Goal: Transaction & Acquisition: Obtain resource

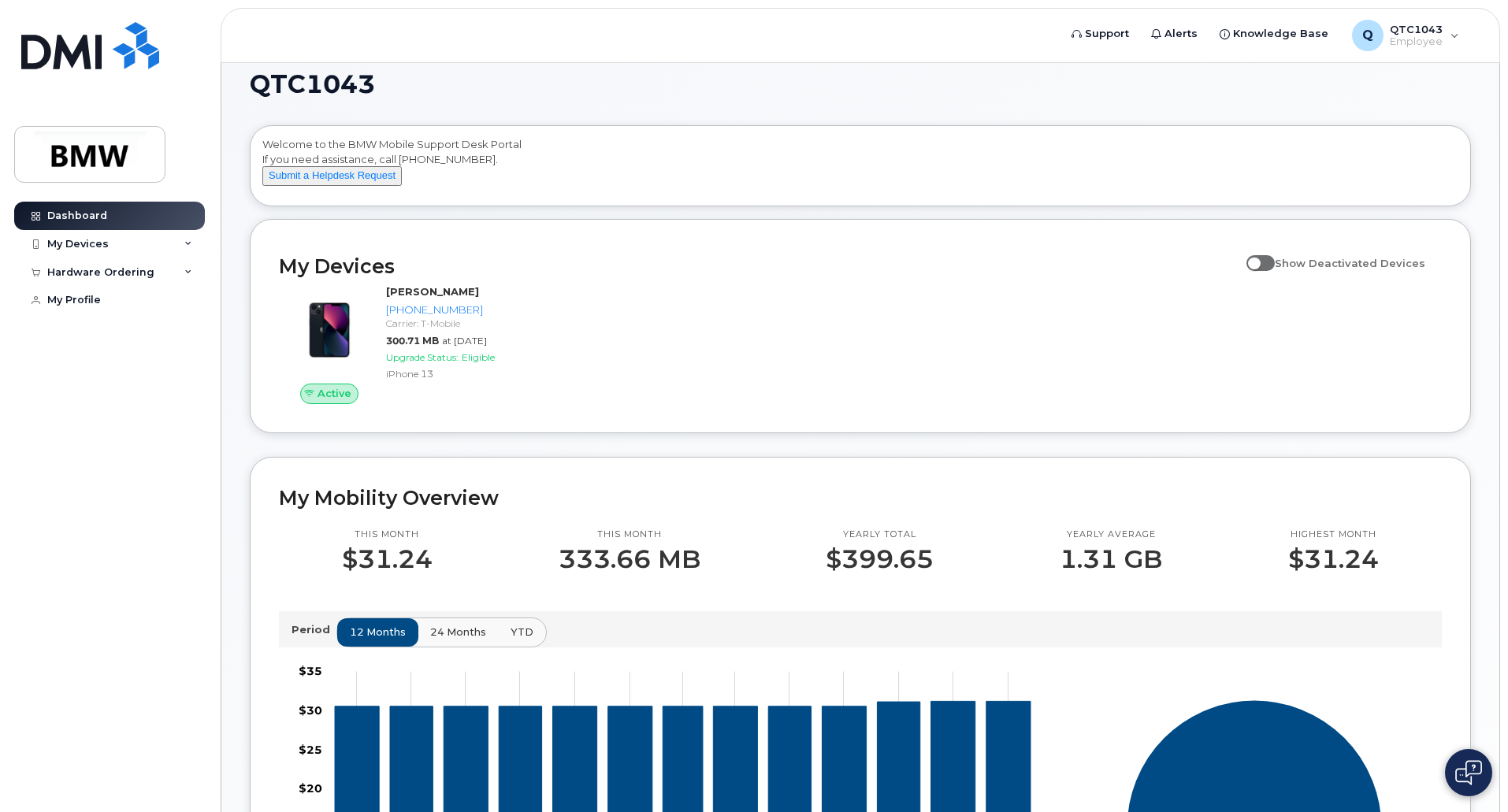
scroll to position [21, 0]
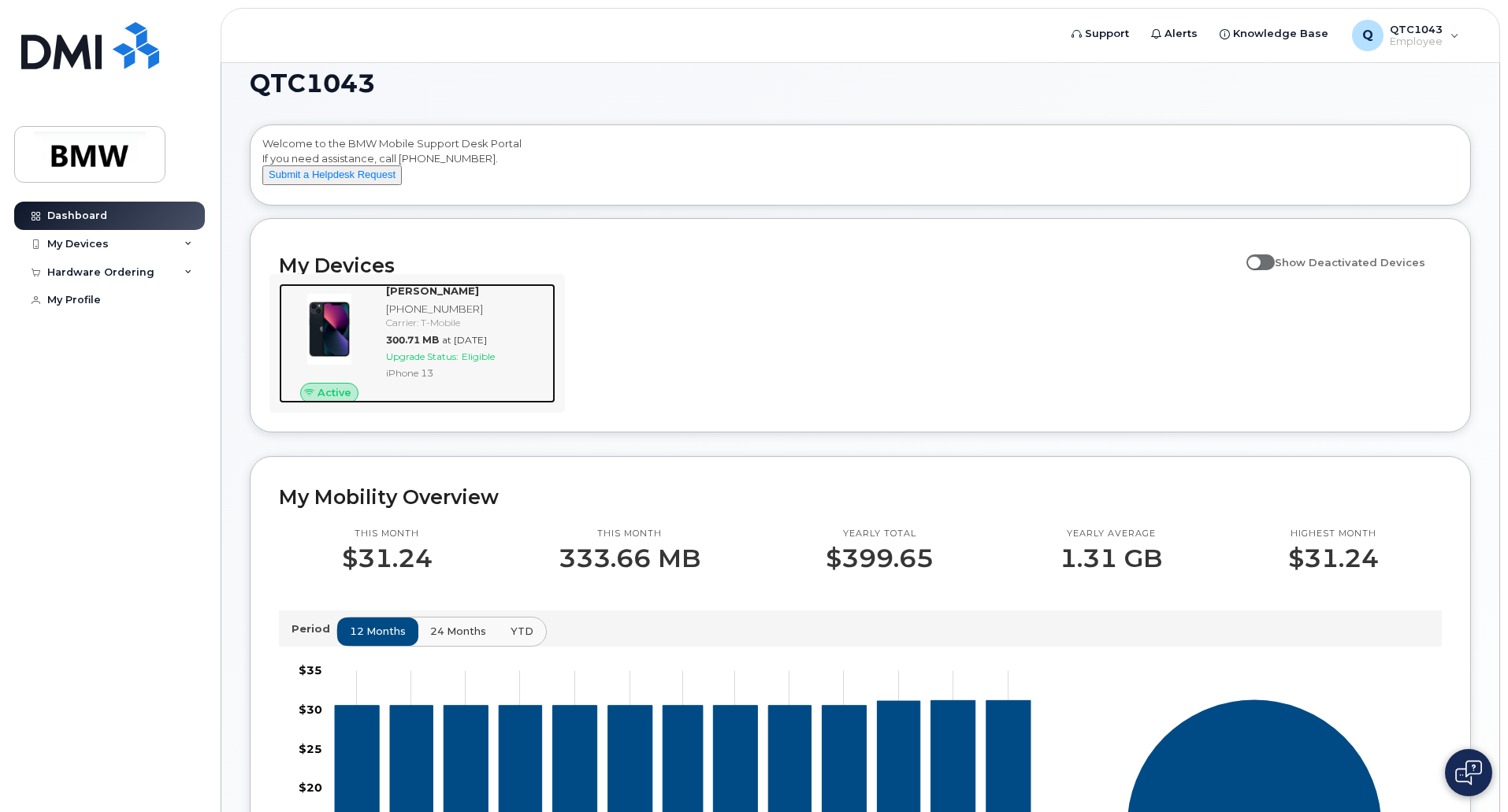
click at [366, 332] on img at bounding box center [329, 329] width 76 height 76
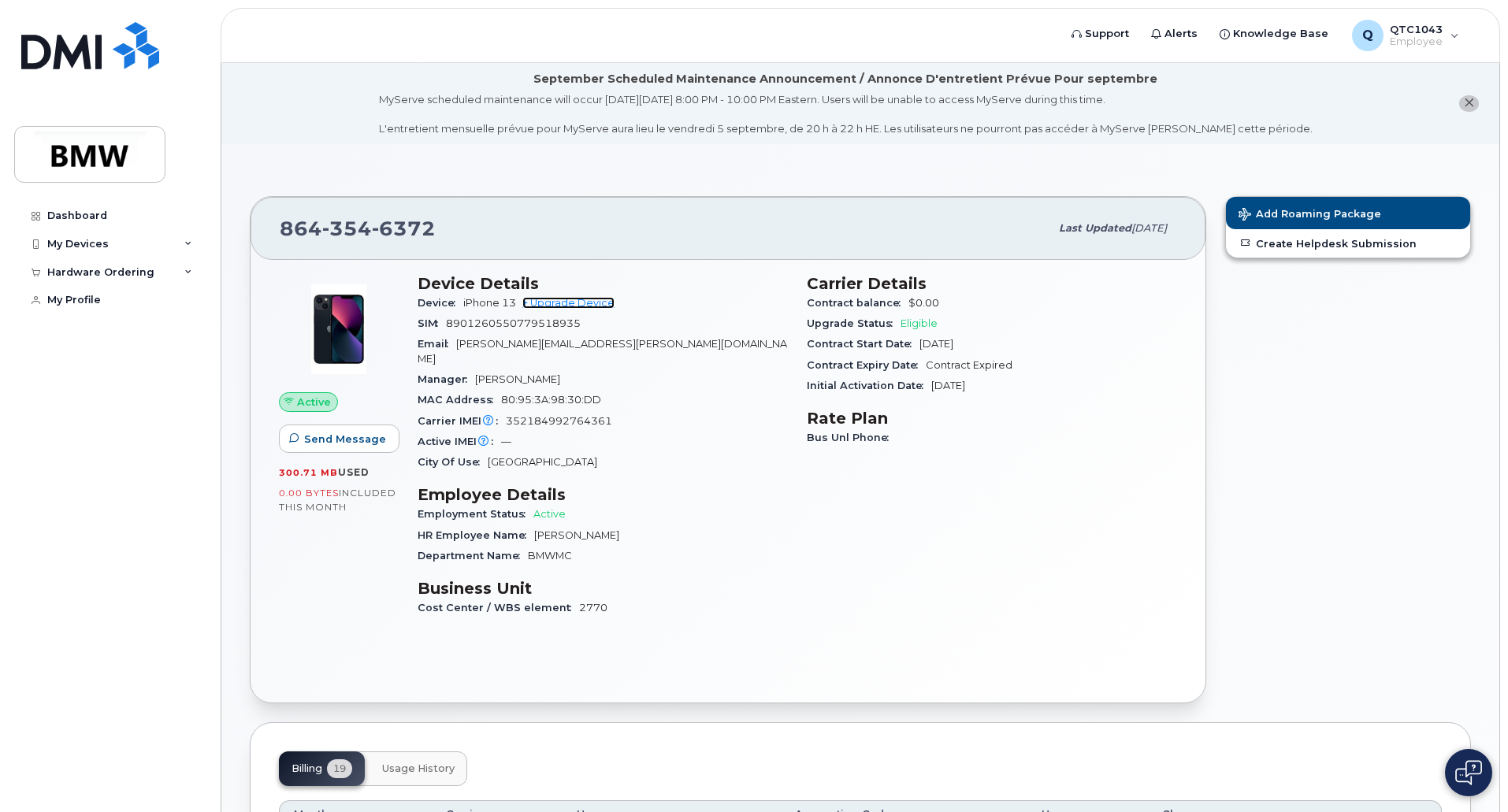
click at [579, 304] on link "+ Upgrade Device" at bounding box center [568, 303] width 92 height 12
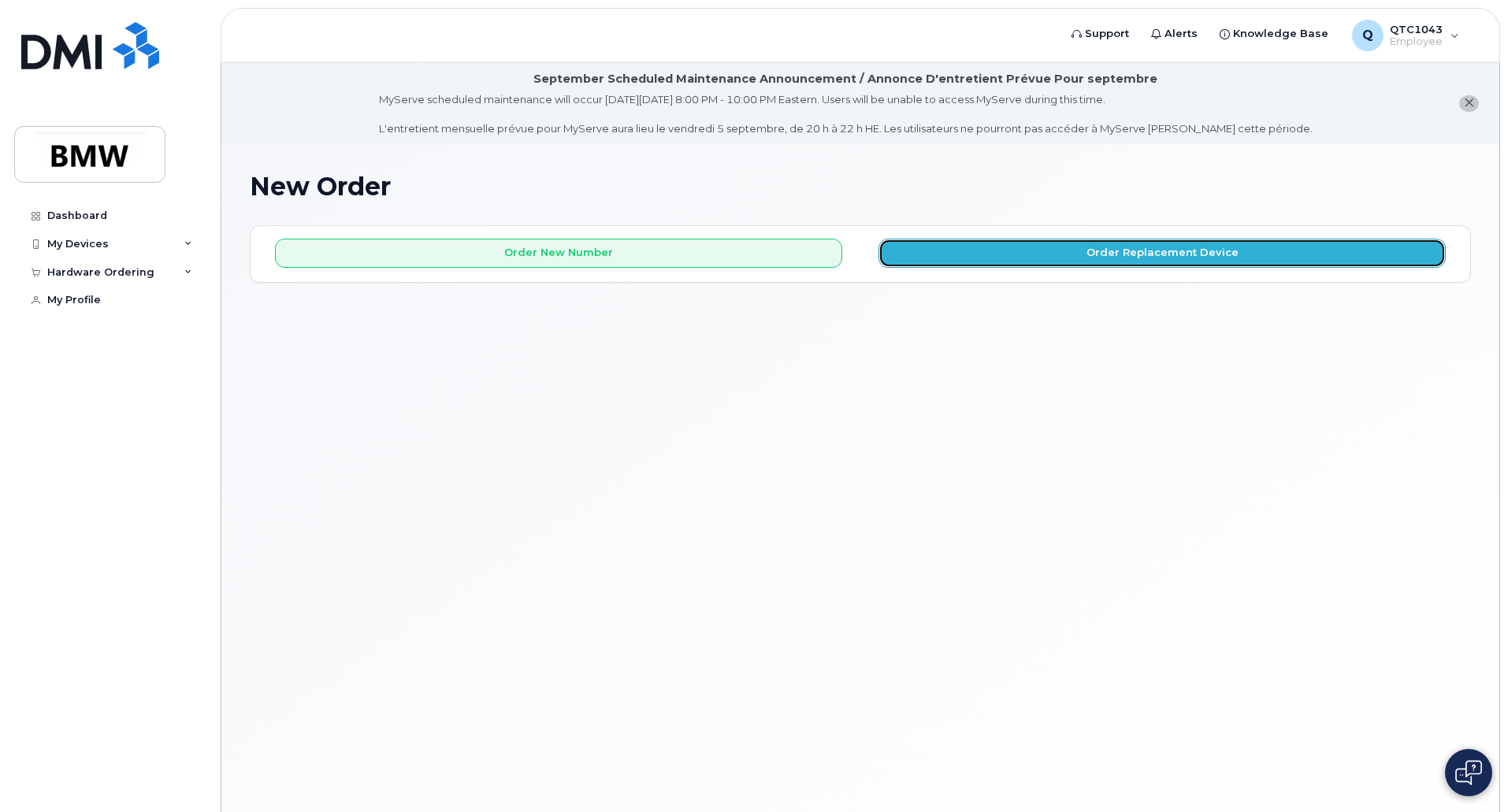
drag, startPoint x: 967, startPoint y: 252, endPoint x: 921, endPoint y: 254, distance: 46.0
click at [921, 254] on button "Order Replacement Device" at bounding box center [1163, 253] width 568 height 29
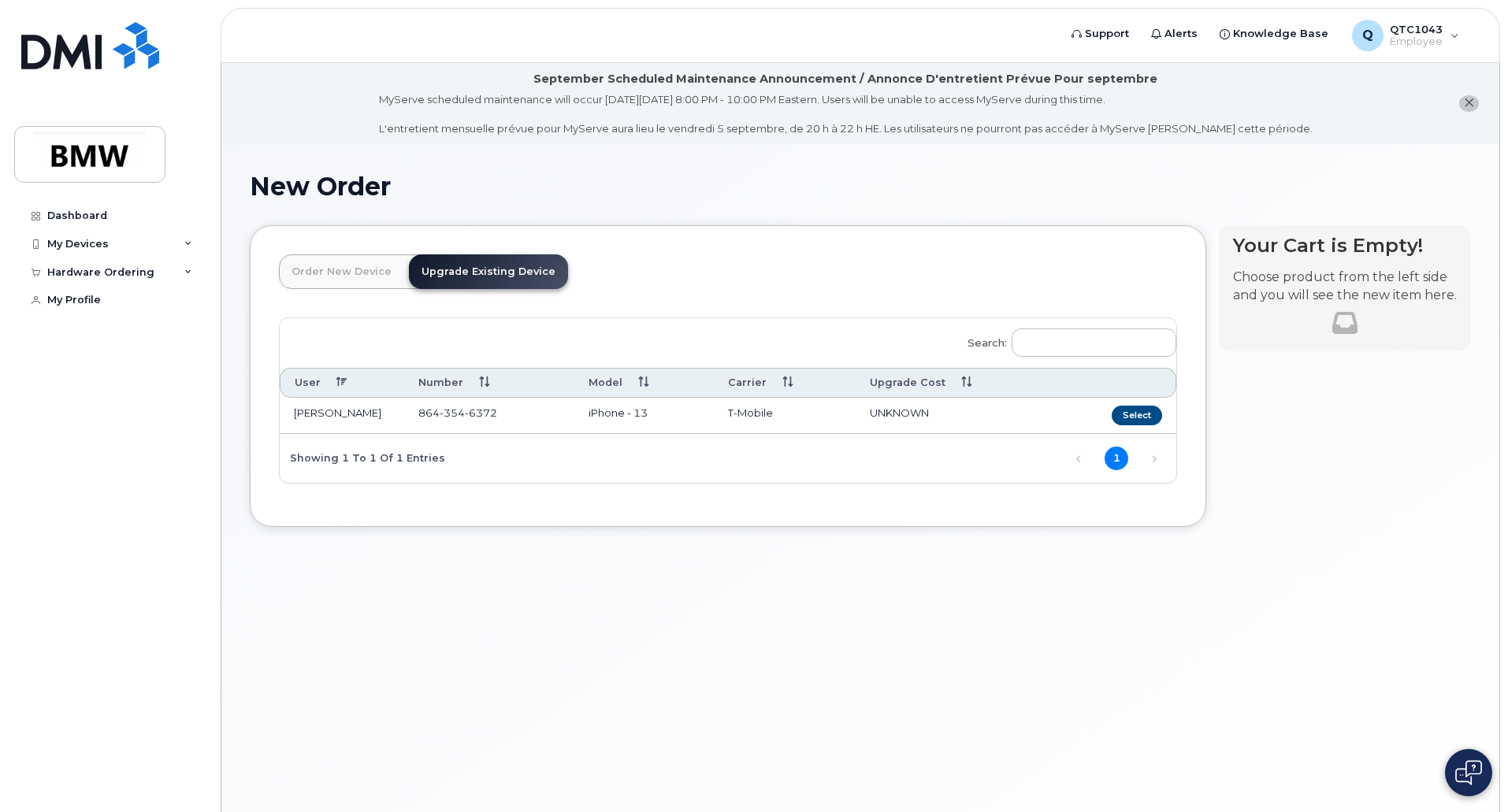
click at [720, 413] on td "T-Mobile" at bounding box center [784, 416] width 141 height 36
click at [1135, 416] on button "Select" at bounding box center [1137, 416] width 50 height 20
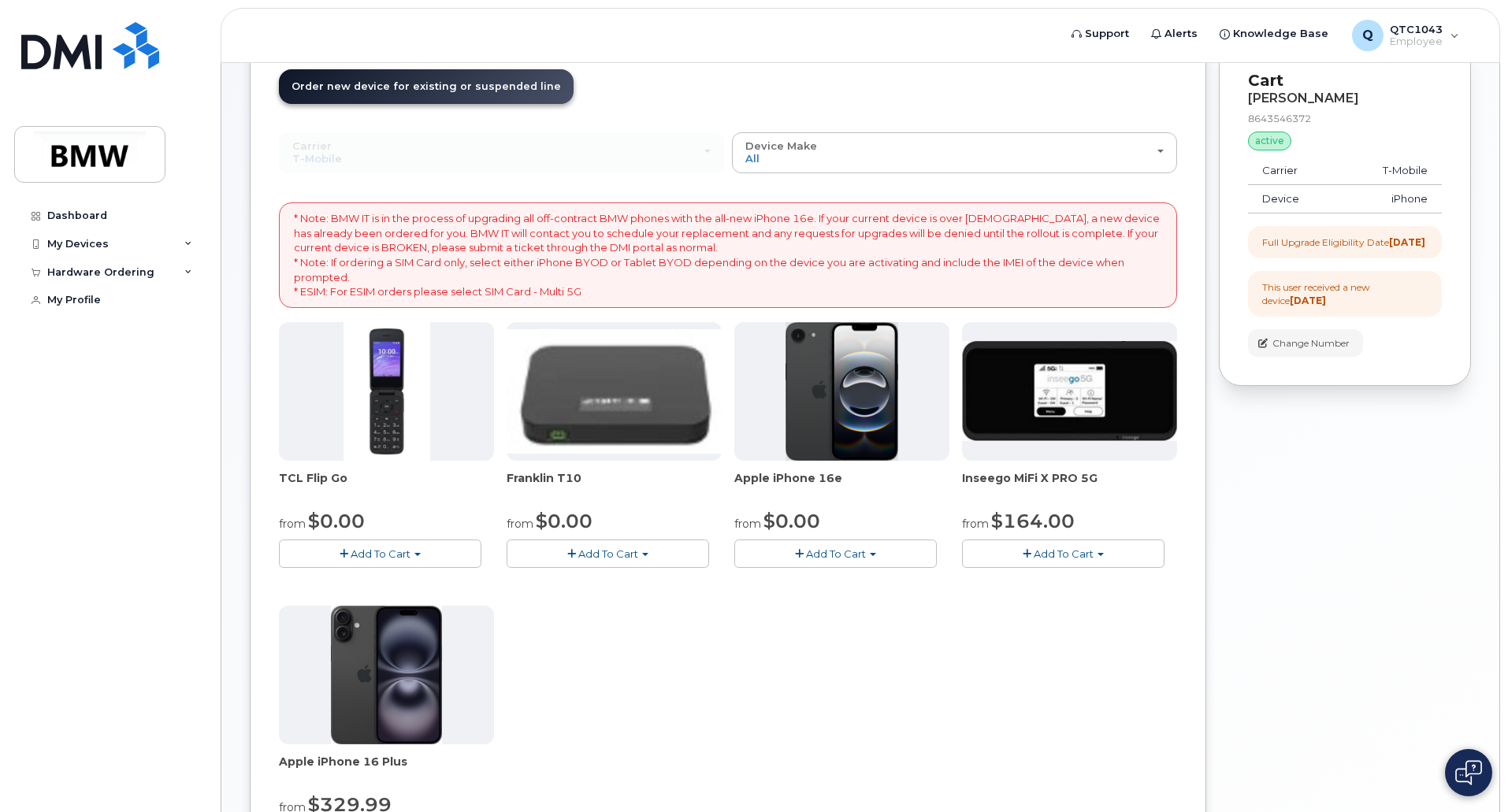
scroll to position [175, 0]
